Goal: Navigation & Orientation: Understand site structure

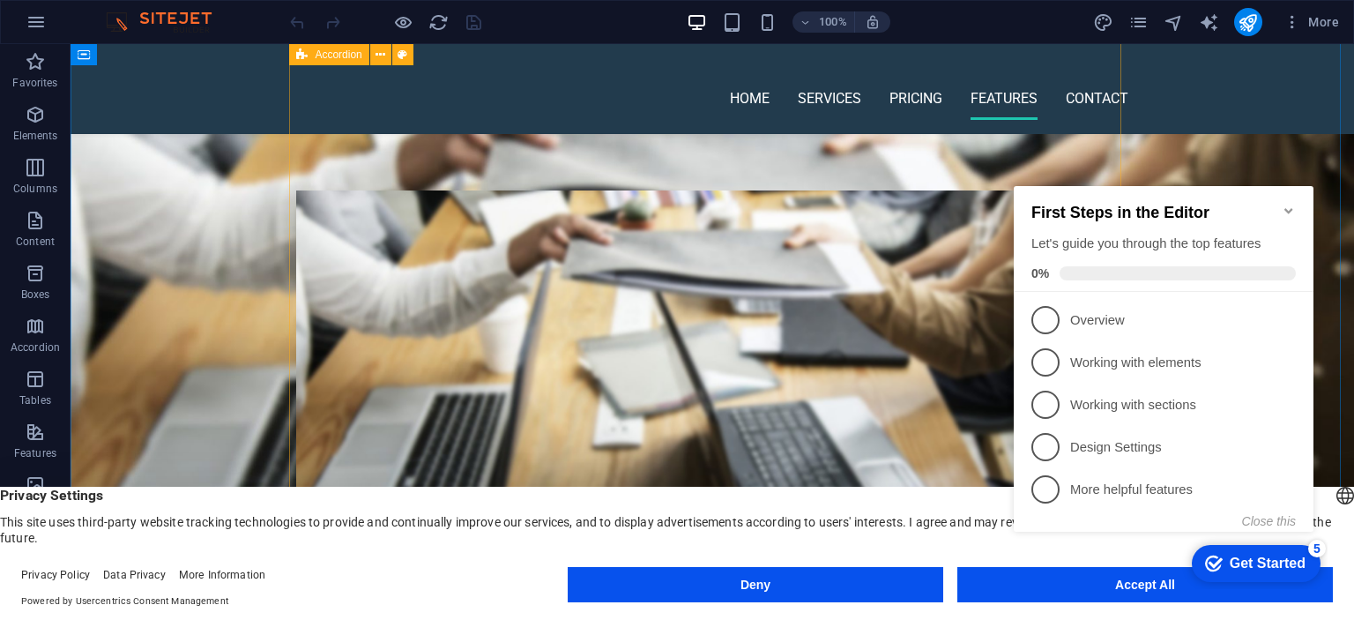
scroll to position [1586, 0]
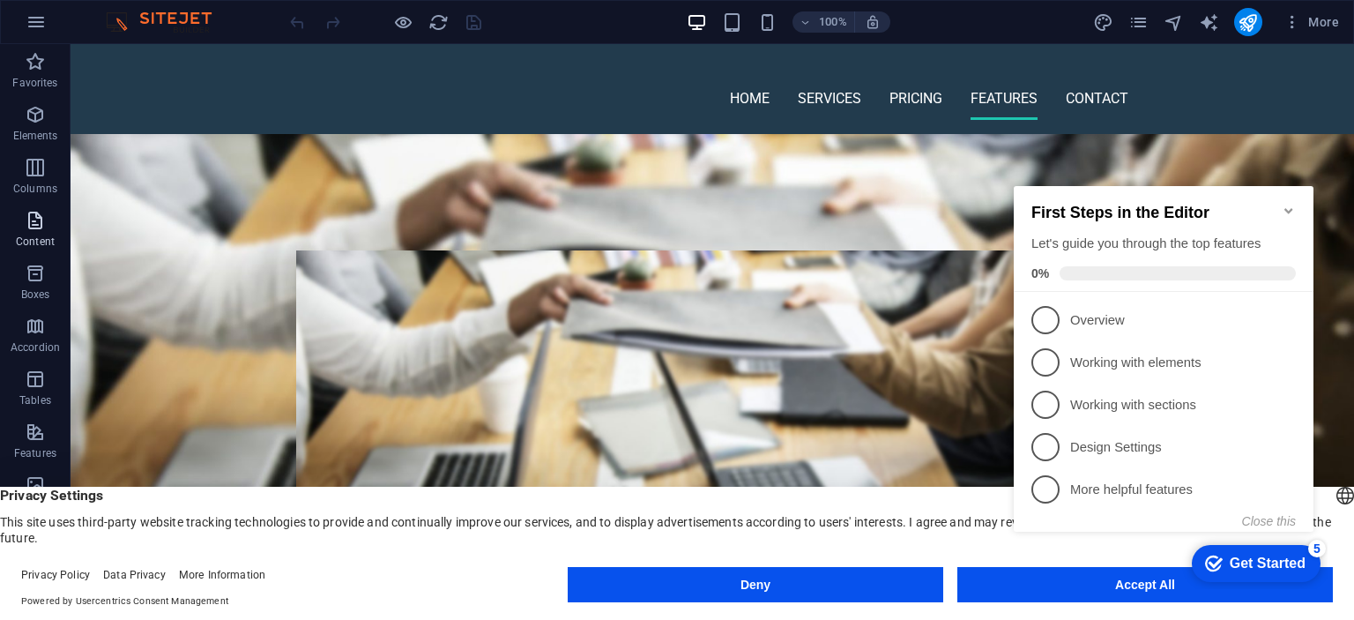
click at [25, 220] on icon "button" at bounding box center [35, 220] width 21 height 21
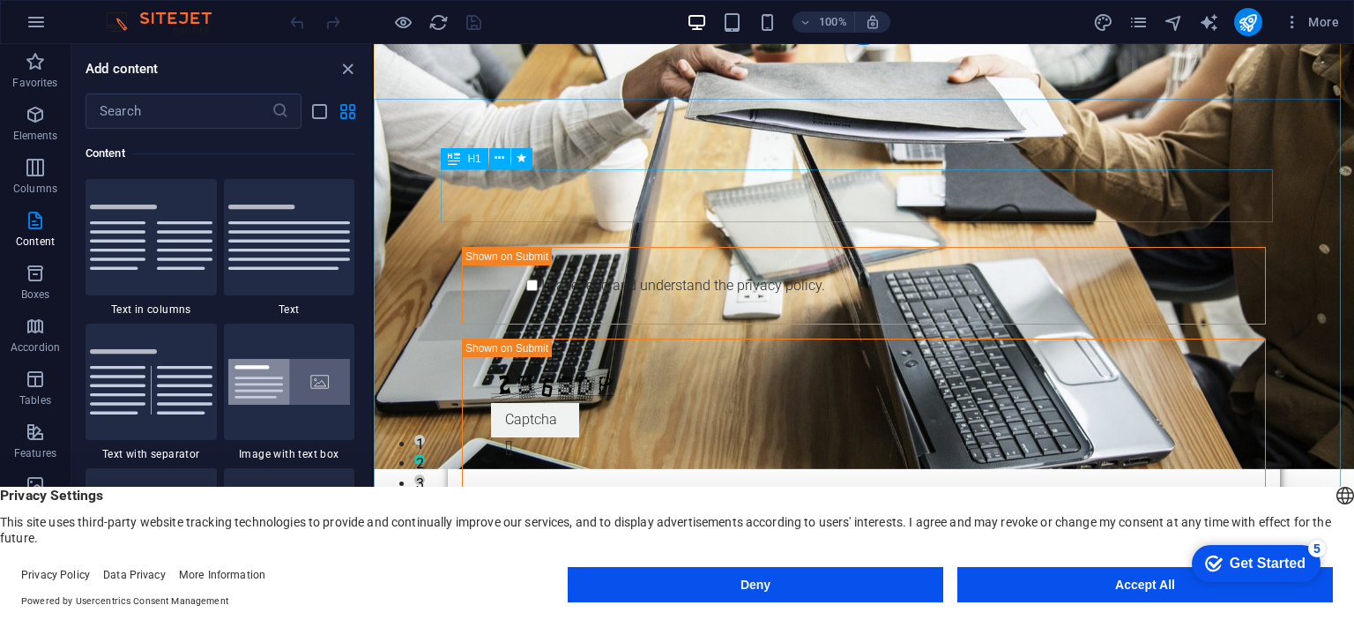
scroll to position [0, 0]
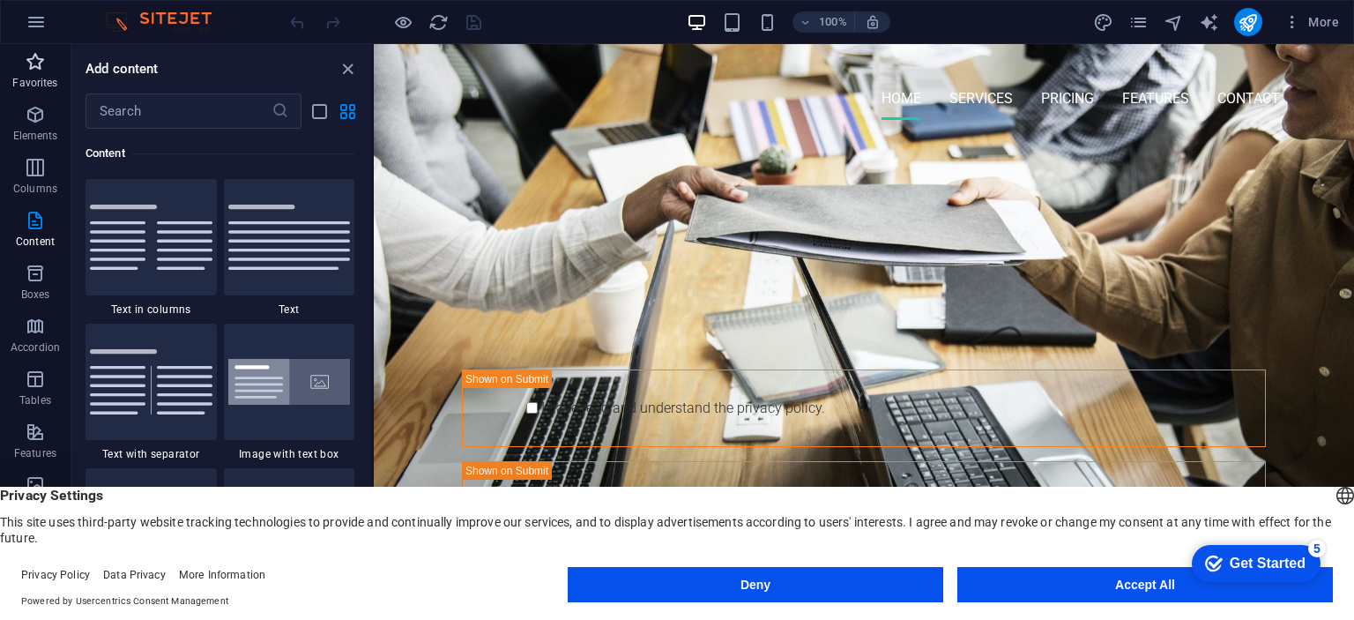
click at [33, 63] on icon "button" at bounding box center [35, 61] width 21 height 21
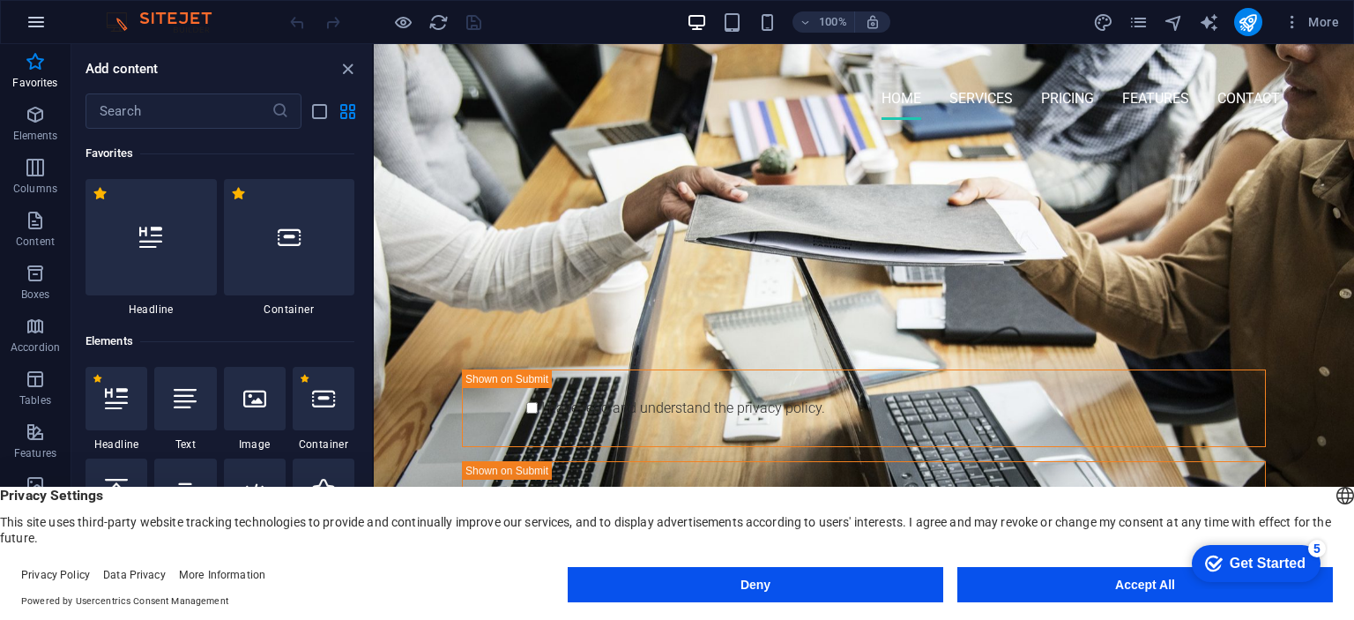
click at [35, 17] on icon "button" at bounding box center [36, 21] width 21 height 21
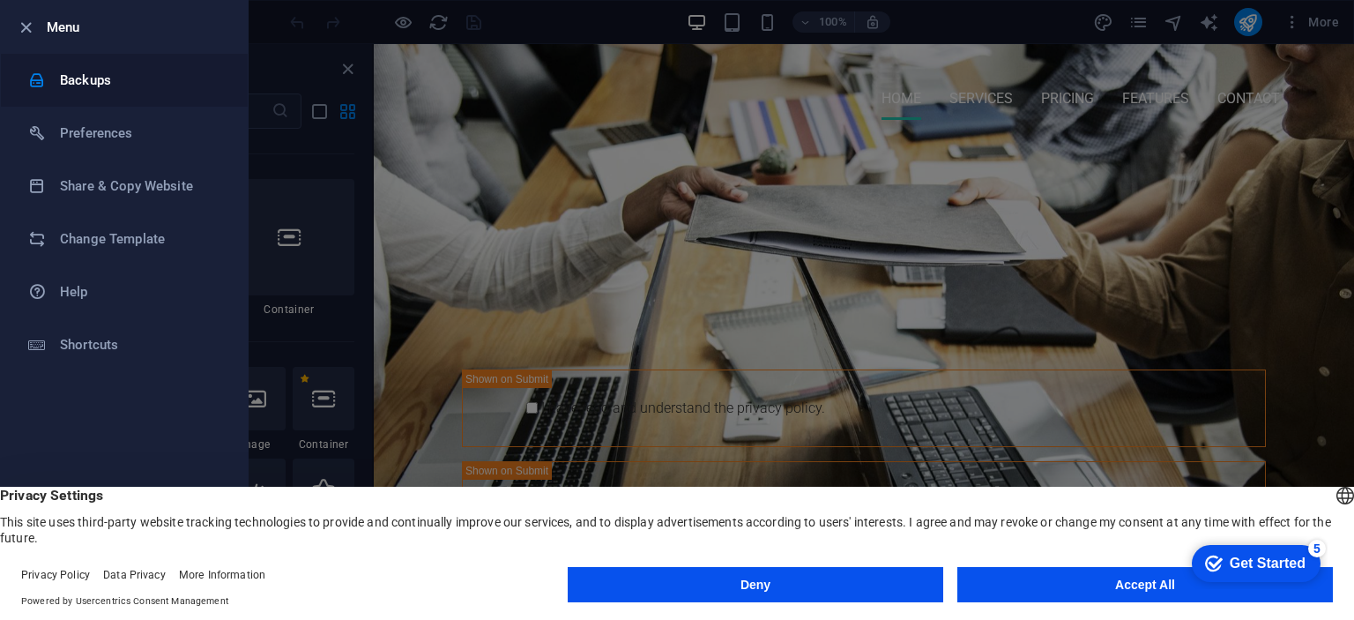
click at [185, 77] on h6 "Backups" at bounding box center [141, 80] width 163 height 21
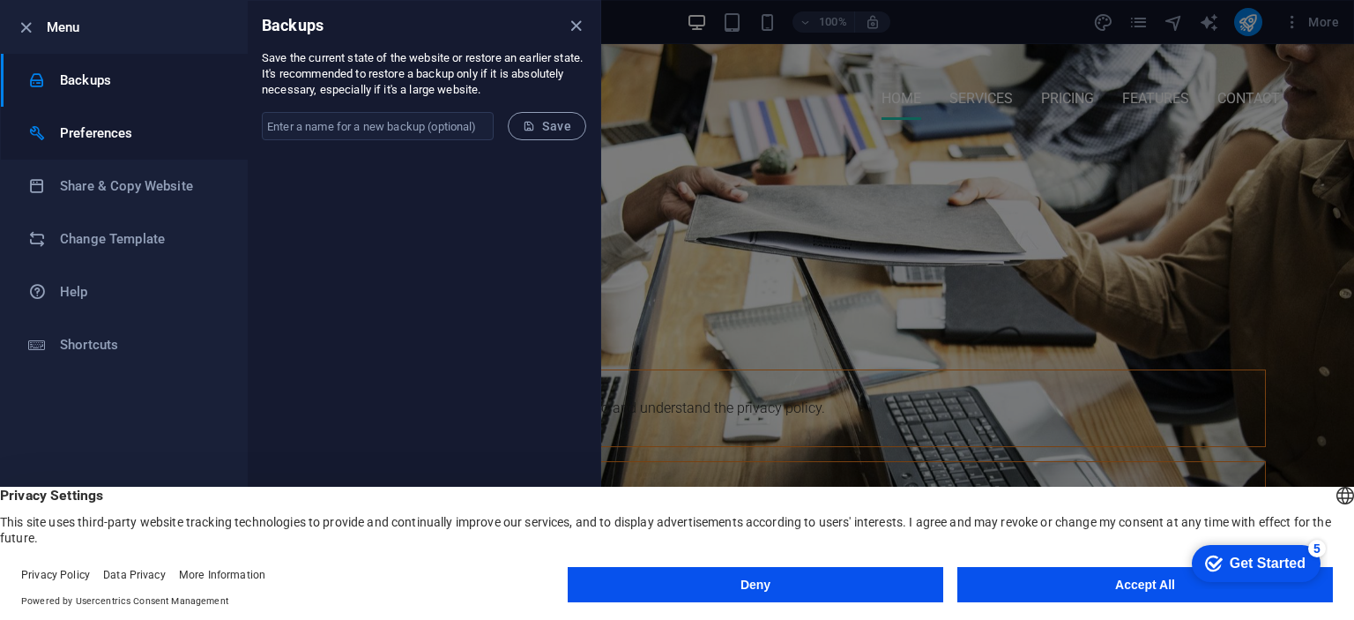
click at [179, 138] on h6 "Preferences" at bounding box center [141, 133] width 163 height 21
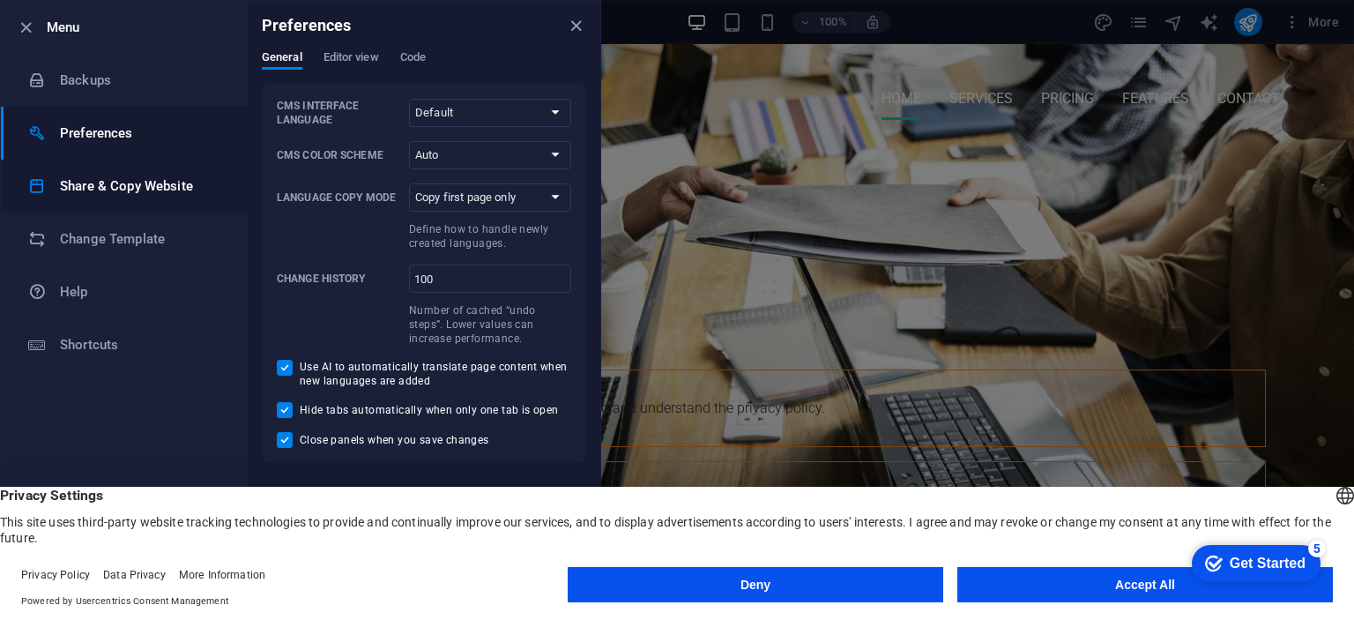
click at [181, 196] on h6 "Share & Copy Website" at bounding box center [141, 185] width 163 height 21
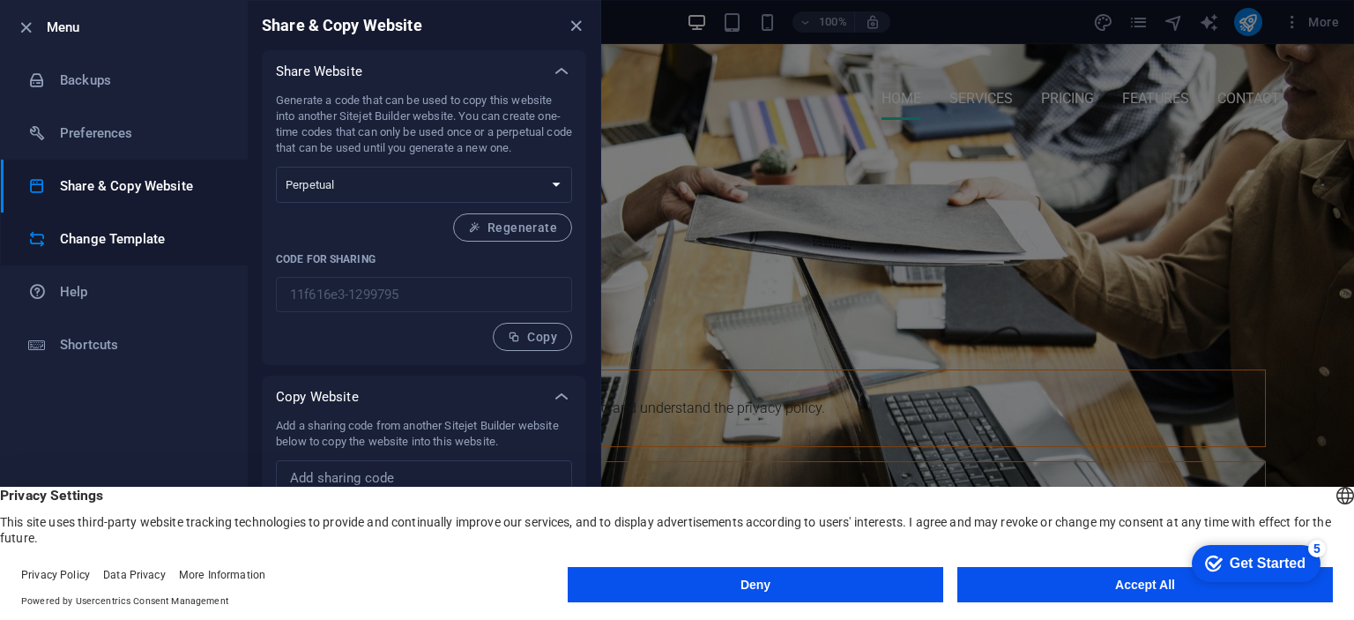
click at [157, 240] on h6 "Change Template" at bounding box center [141, 238] width 163 height 21
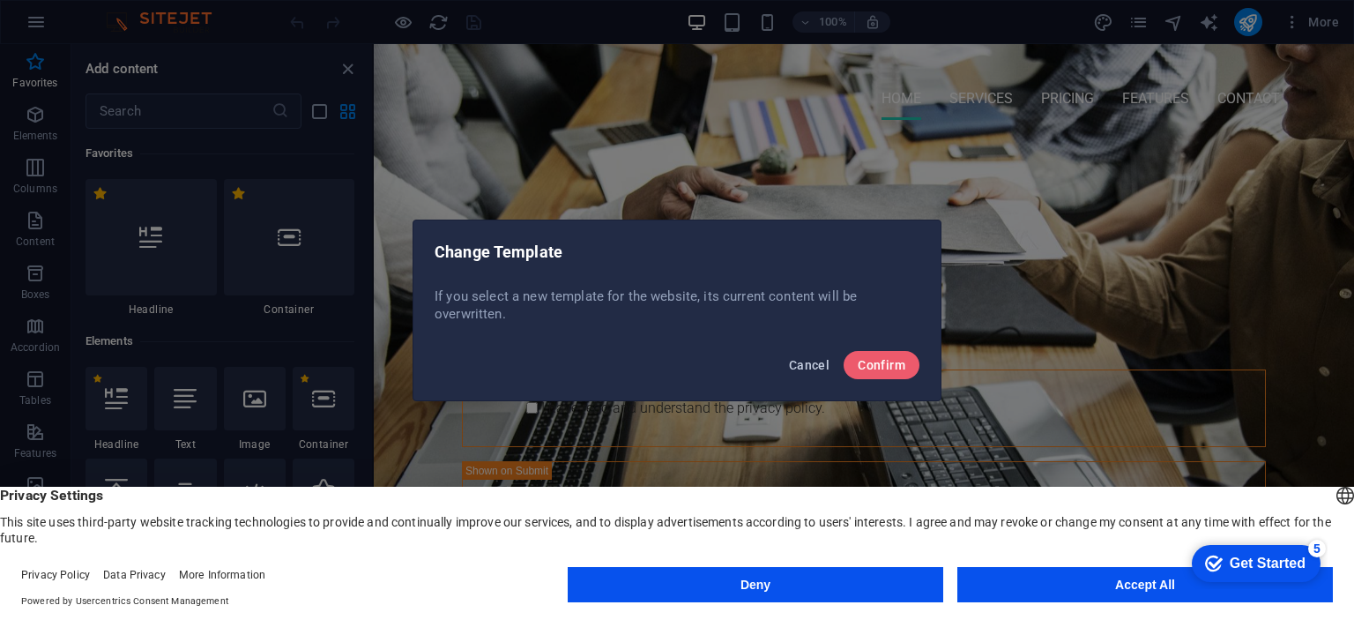
click at [822, 362] on span "Cancel" at bounding box center [809, 365] width 41 height 14
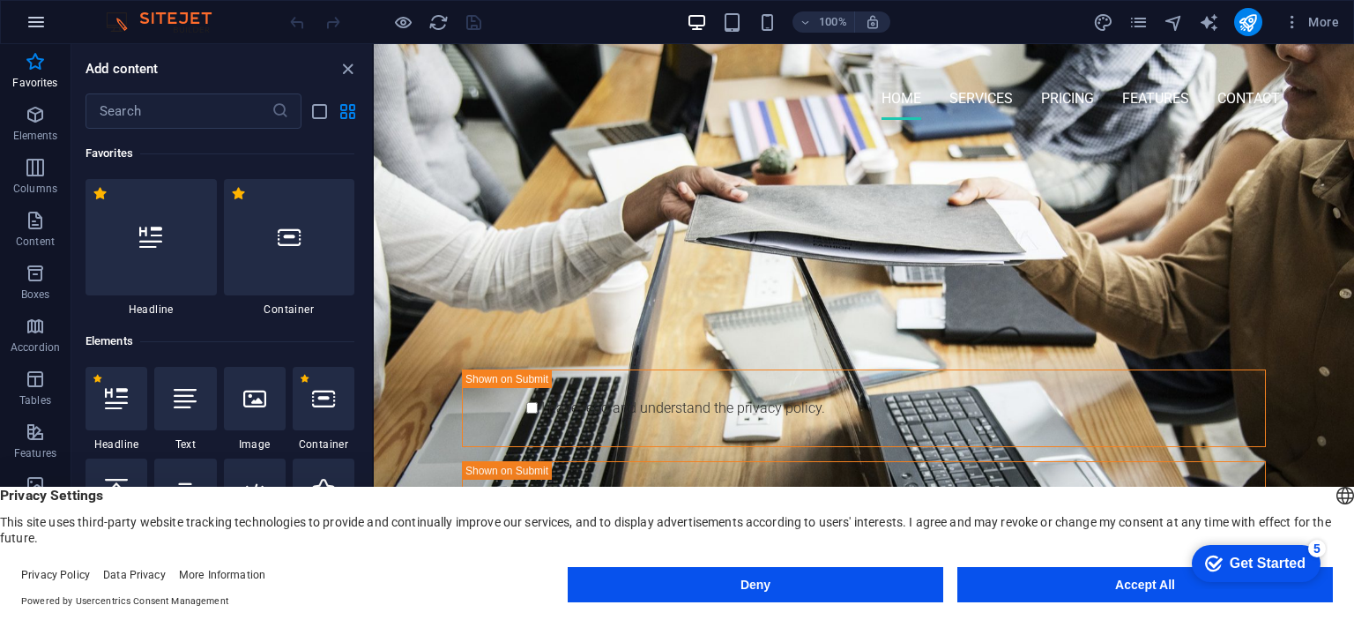
click at [46, 25] on button "button" at bounding box center [36, 22] width 42 height 42
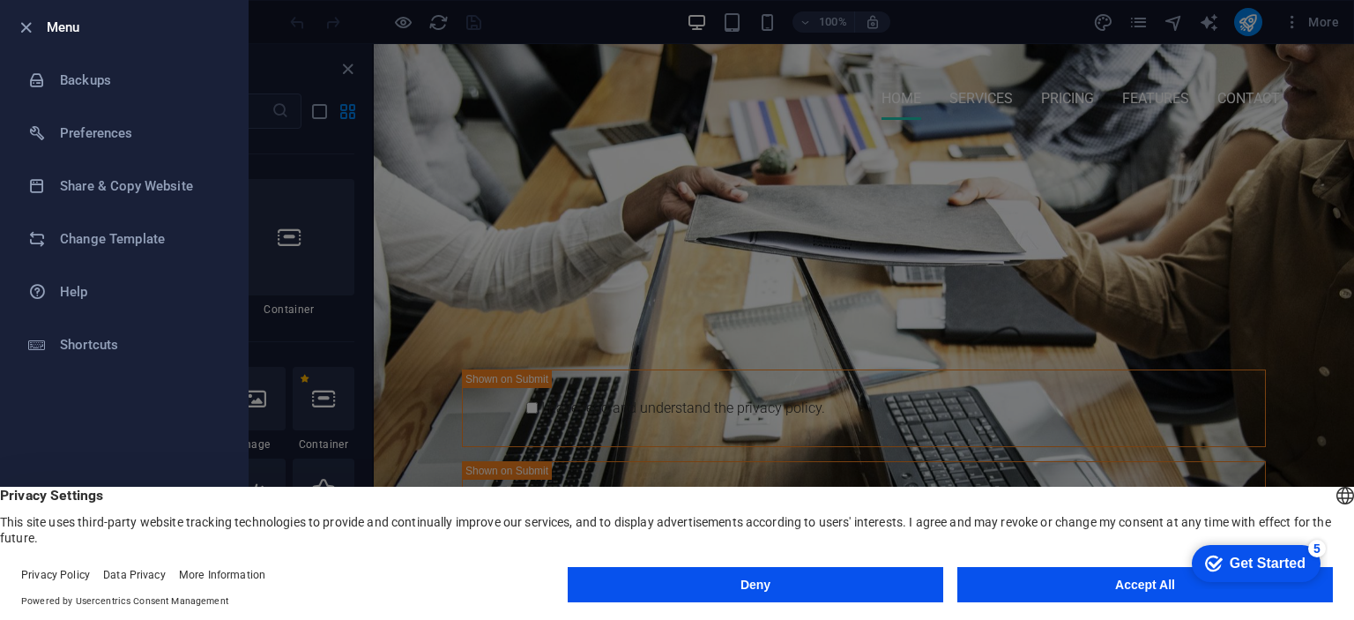
click at [293, 36] on div at bounding box center [677, 310] width 1354 height 620
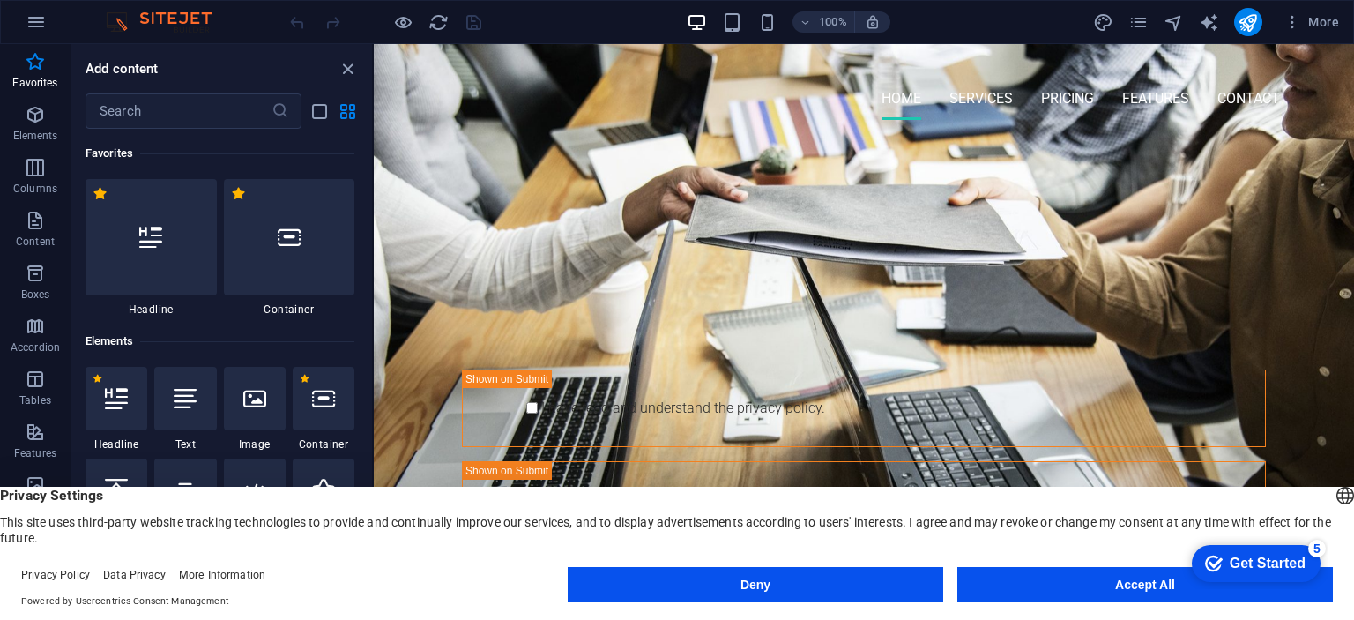
click at [185, 20] on img at bounding box center [167, 21] width 132 height 21
